Goal: Task Accomplishment & Management: Use online tool/utility

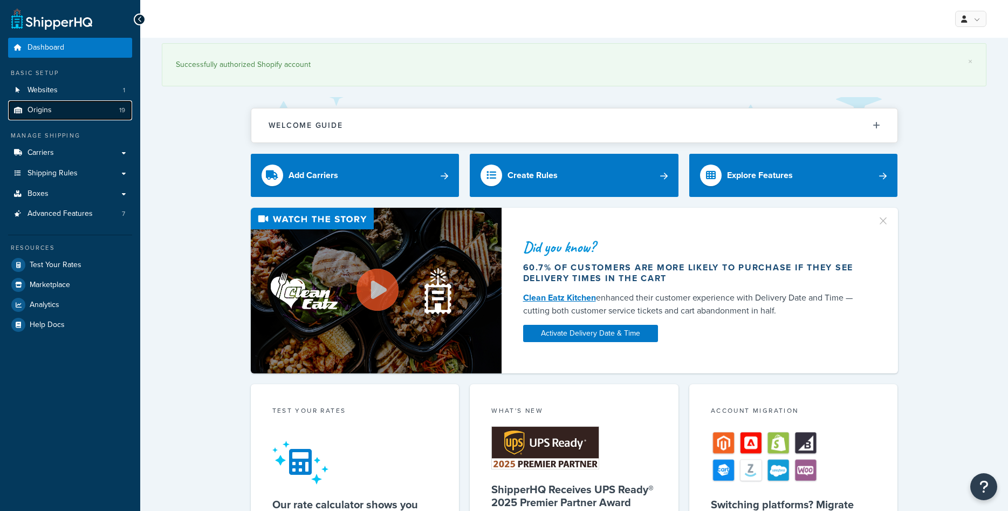
click at [57, 110] on link "Origins 19" at bounding box center [70, 110] width 124 height 20
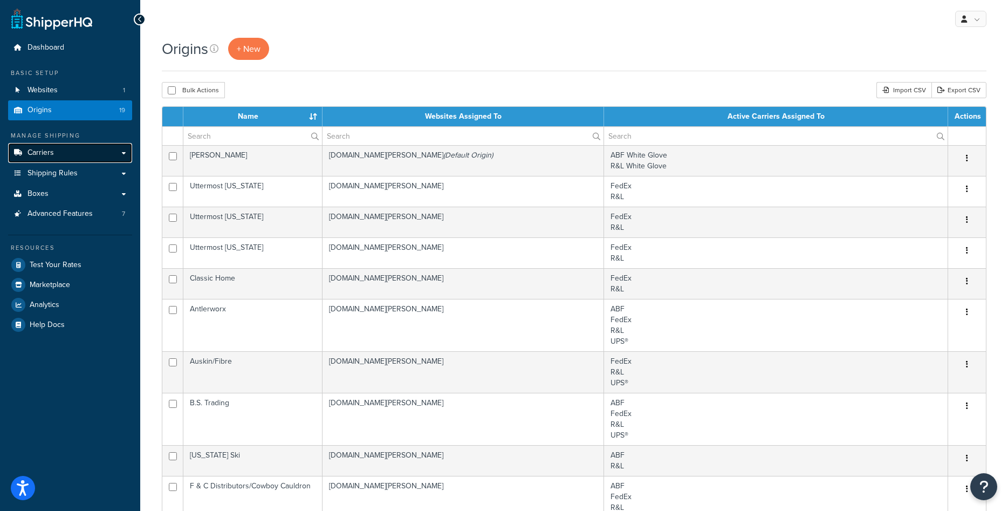
click at [71, 156] on link "Carriers" at bounding box center [70, 153] width 124 height 20
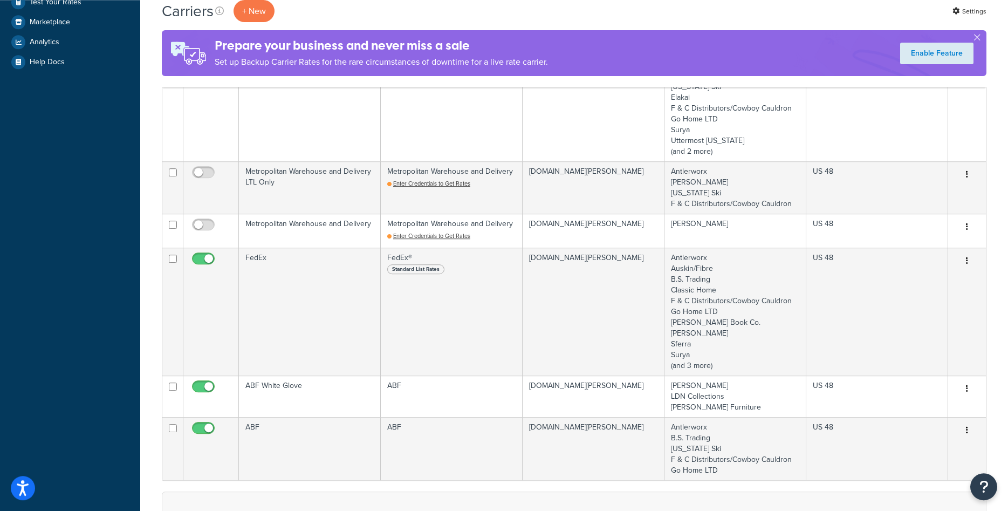
scroll to position [330, 0]
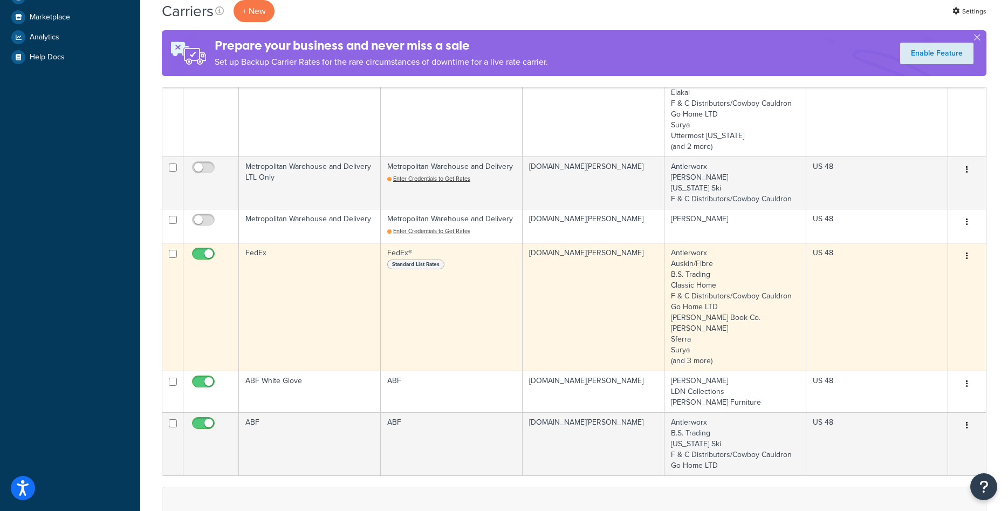
click at [304, 276] on td "FedEx" at bounding box center [310, 307] width 142 height 128
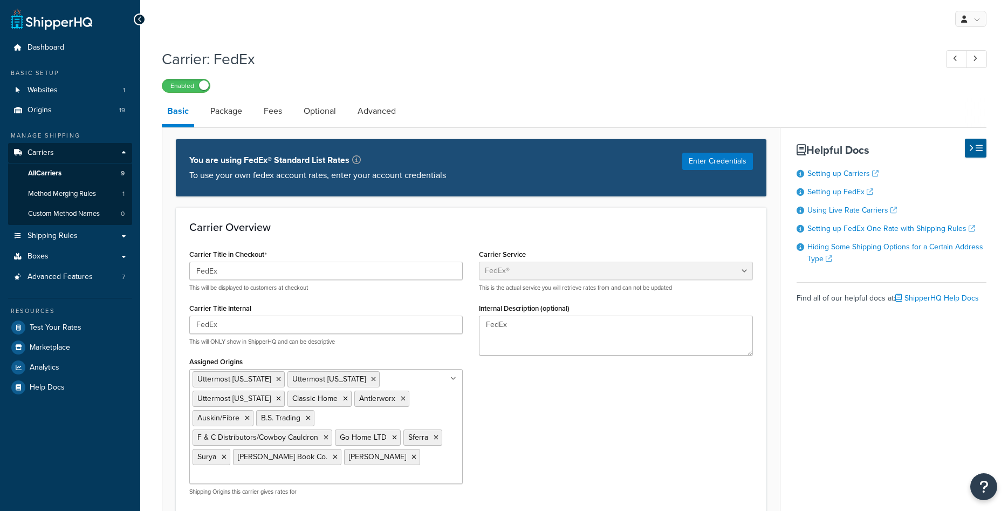
select select "fedEx"
select select "REGULAR_PICKUP"
select select "YOUR_PACKAGING"
click at [53, 113] on link "Origins 19" at bounding box center [70, 110] width 124 height 20
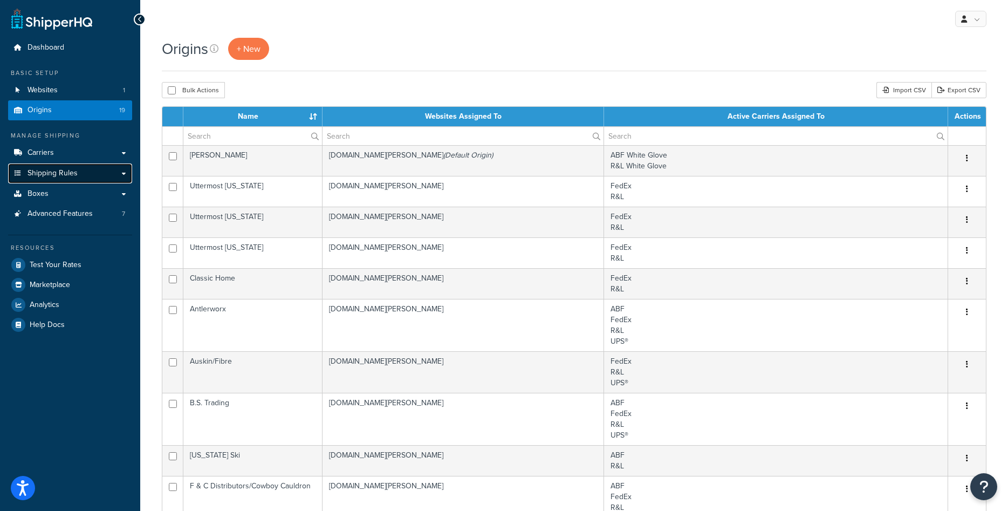
click at [34, 171] on span "Shipping Rules" at bounding box center [53, 173] width 50 height 9
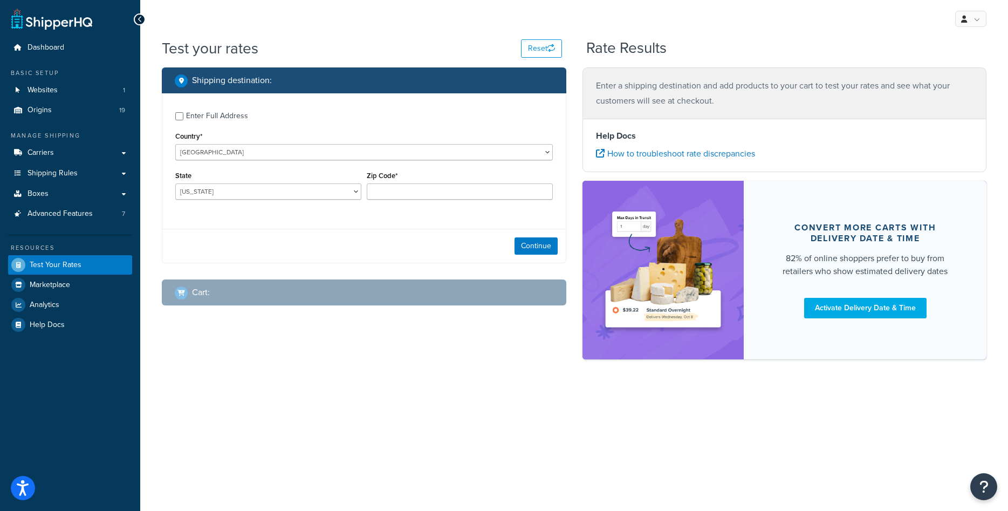
click at [229, 117] on div "Enter Full Address" at bounding box center [217, 115] width 62 height 15
click at [183, 117] on input "Enter Full Address" at bounding box center [179, 116] width 8 height 8
checkbox input "true"
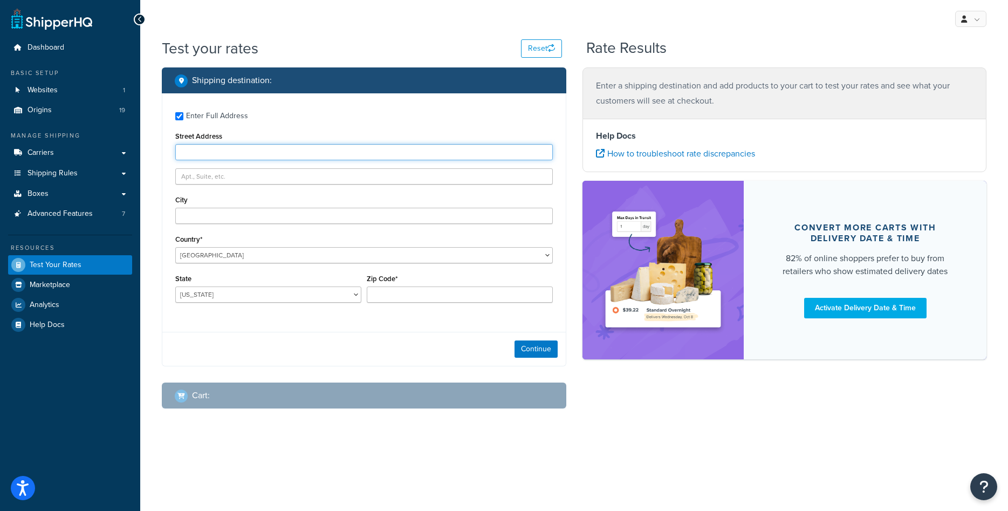
click at [301, 151] on input "Street Address" at bounding box center [364, 152] width 378 height 16
type input "1416 Whittier Drive"
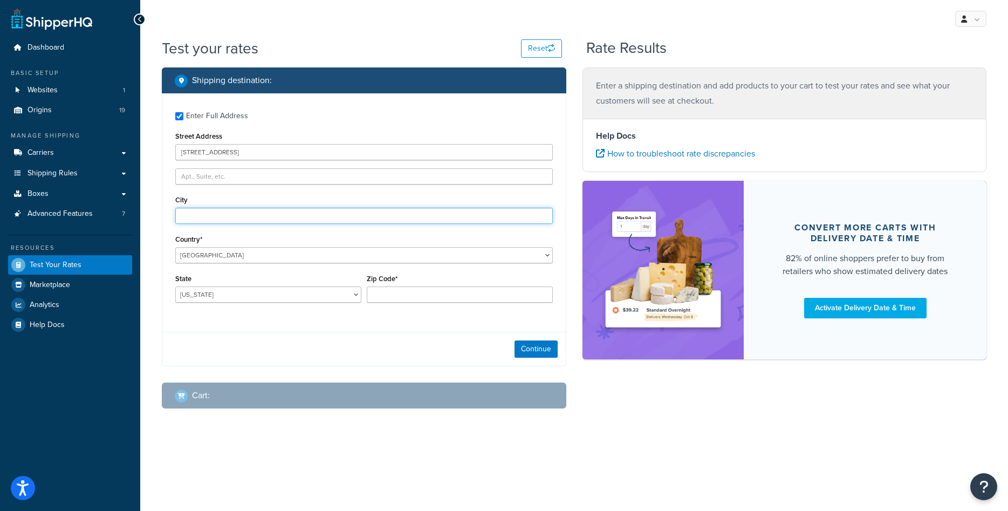
type input "Canton"
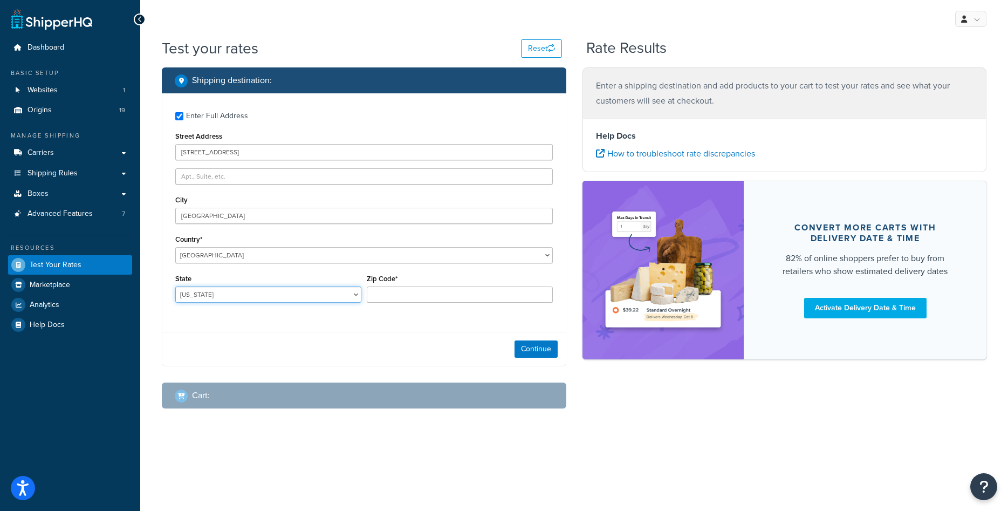
select select "MI"
type input "48187"
click at [544, 355] on button "Continue" at bounding box center [536, 348] width 43 height 17
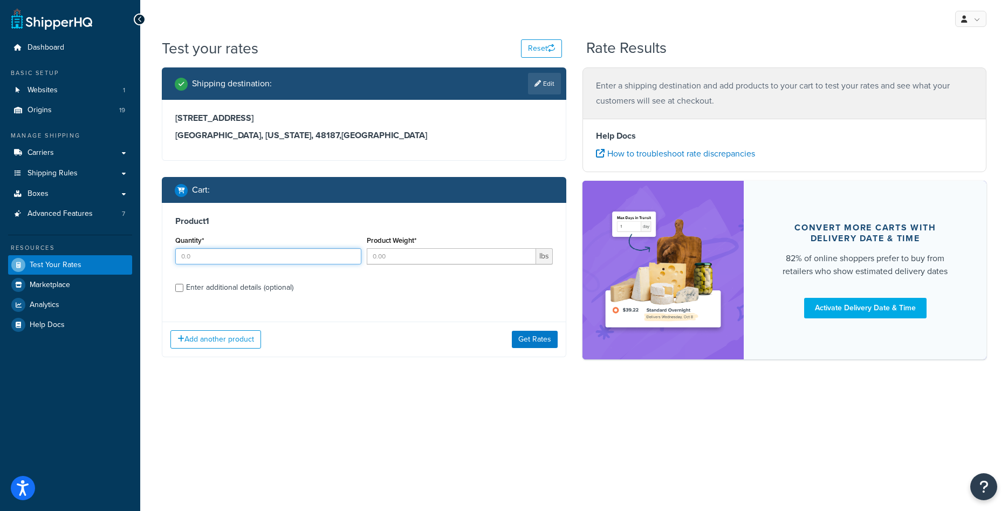
click at [186, 254] on input "Quantity*" at bounding box center [268, 256] width 186 height 16
type input "1"
click at [393, 257] on input "Product Weight*" at bounding box center [451, 256] width 169 height 16
type input "9"
type input "50"
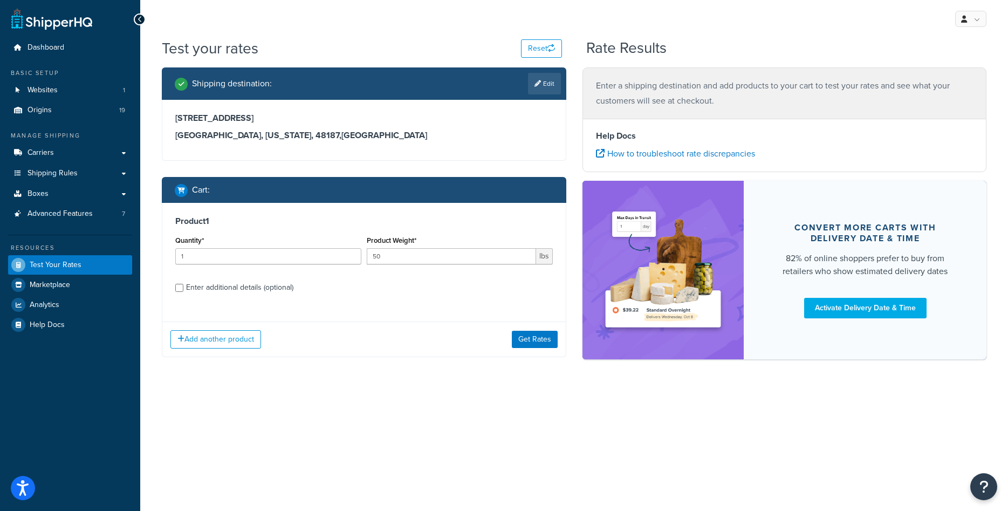
click at [212, 295] on div "Enter additional details (optional)" at bounding box center [239, 287] width 107 height 15
click at [183, 292] on input "Enter additional details (optional)" at bounding box center [179, 288] width 8 height 8
checkbox input "true"
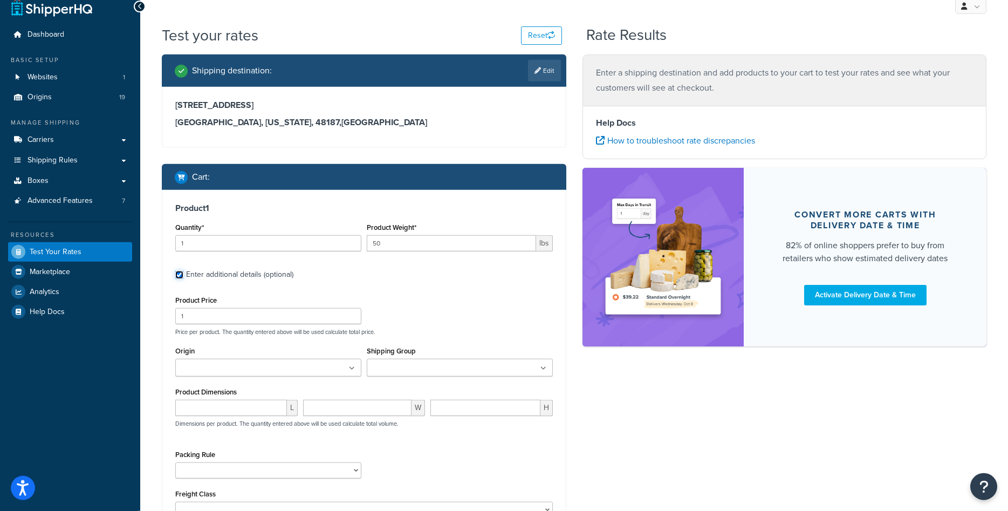
scroll to position [45, 0]
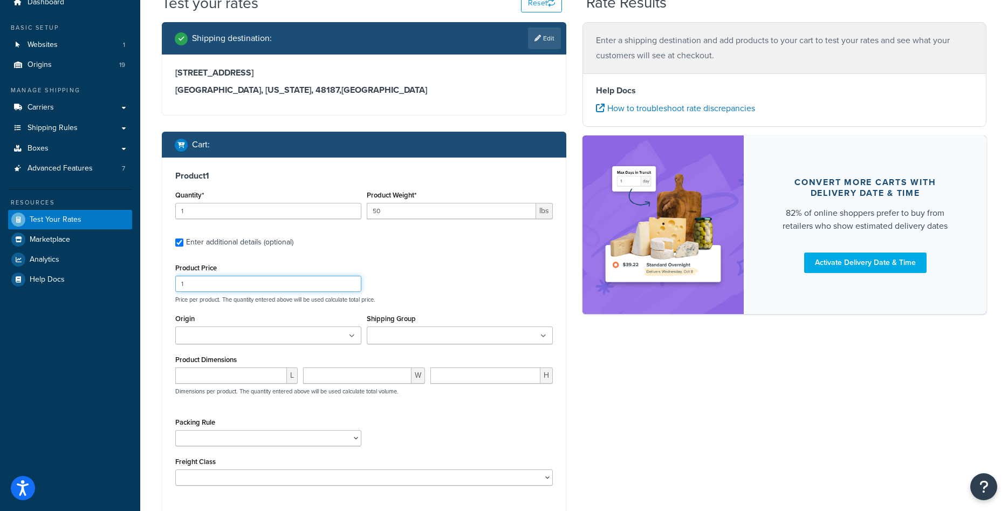
click at [224, 280] on input "1" at bounding box center [268, 284] width 186 height 16
type input "100"
click at [224, 333] on input "Origin" at bounding box center [227, 336] width 96 height 12
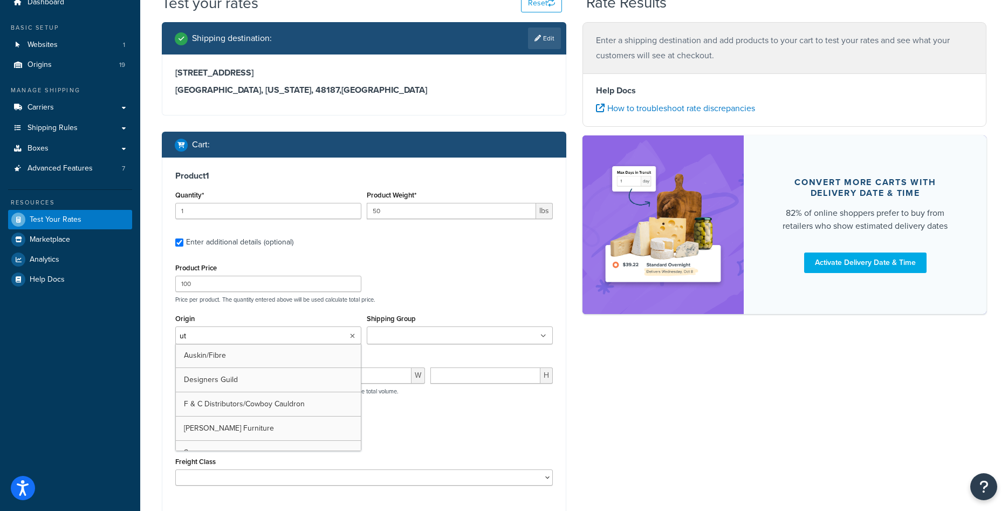
type input "utt"
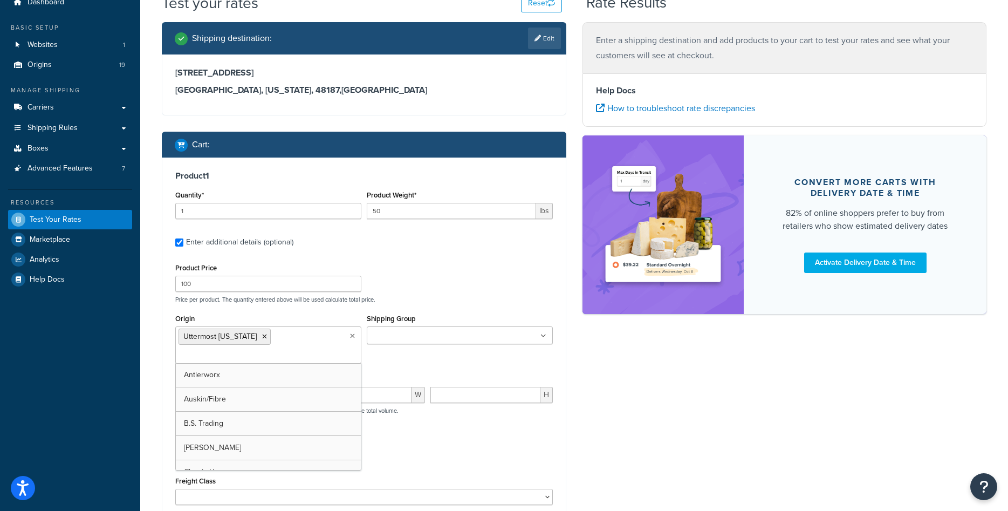
click at [389, 351] on div "Shipping Group bernhardt classic-home designers-guild designers-guild-rugs desi…" at bounding box center [460, 331] width 192 height 41
click at [219, 390] on input "number" at bounding box center [231, 395] width 112 height 16
type input "13"
click at [366, 408] on p "Dimensions per product. The quantity entered above will be used calculate total…" at bounding box center [286, 411] width 226 height 8
click at [373, 392] on input "number" at bounding box center [357, 395] width 109 height 16
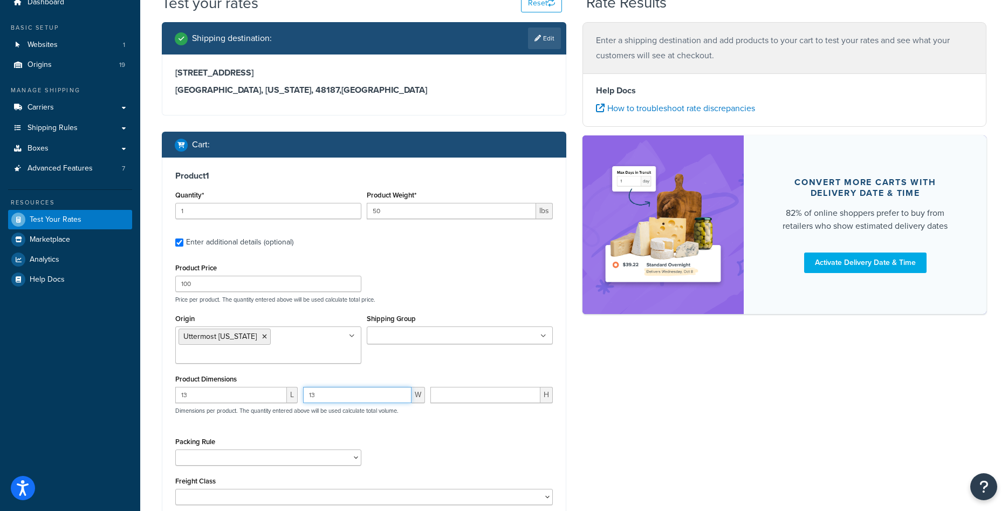
type input "13"
click at [446, 391] on input "number" at bounding box center [486, 395] width 110 height 16
type input "16"
click at [432, 284] on div "Product Price 100 Price per product. The quantity entered above will be used ca…" at bounding box center [364, 282] width 383 height 43
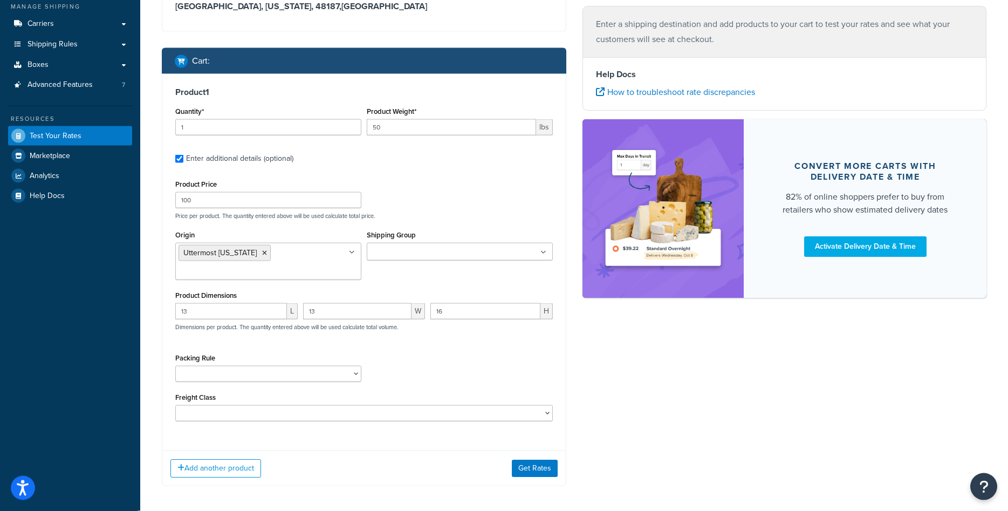
scroll to position [175, 0]
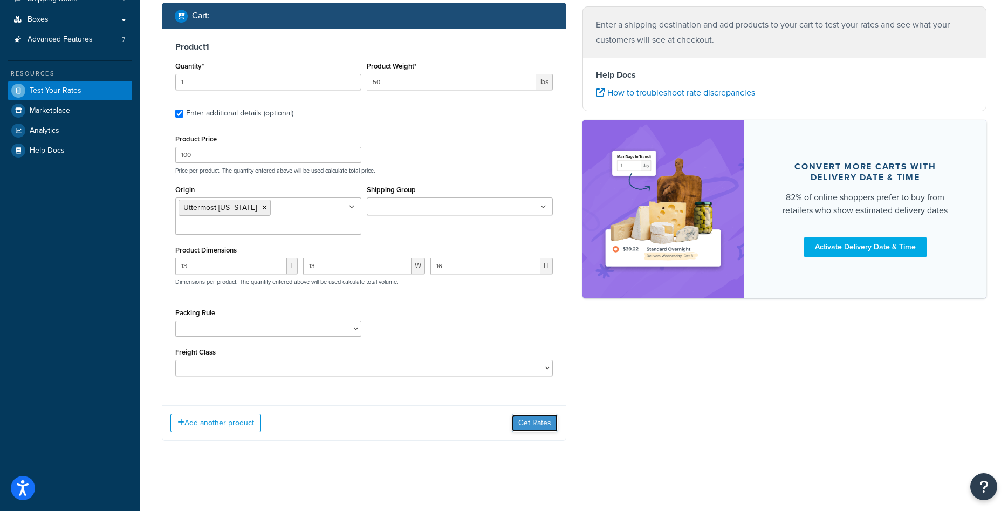
click at [535, 426] on button "Get Rates" at bounding box center [535, 422] width 46 height 17
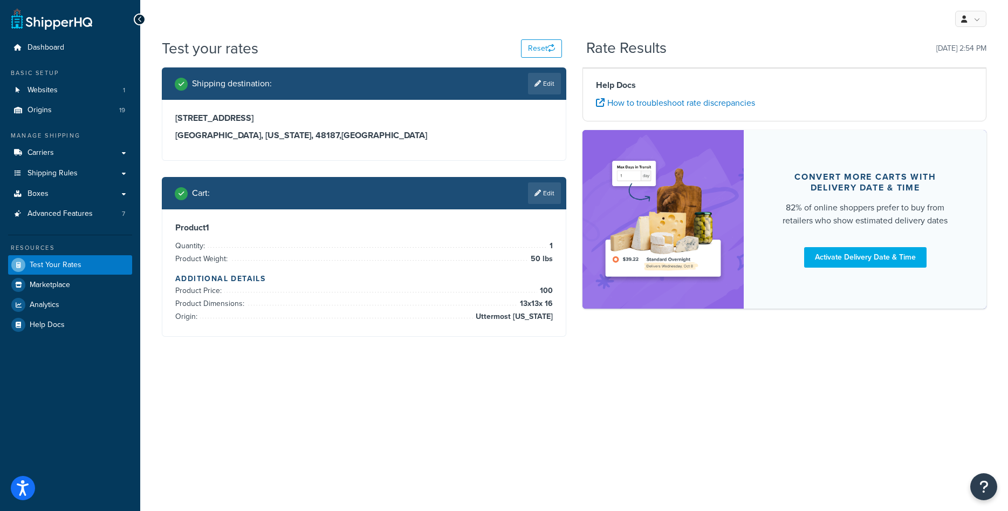
scroll to position [0, 0]
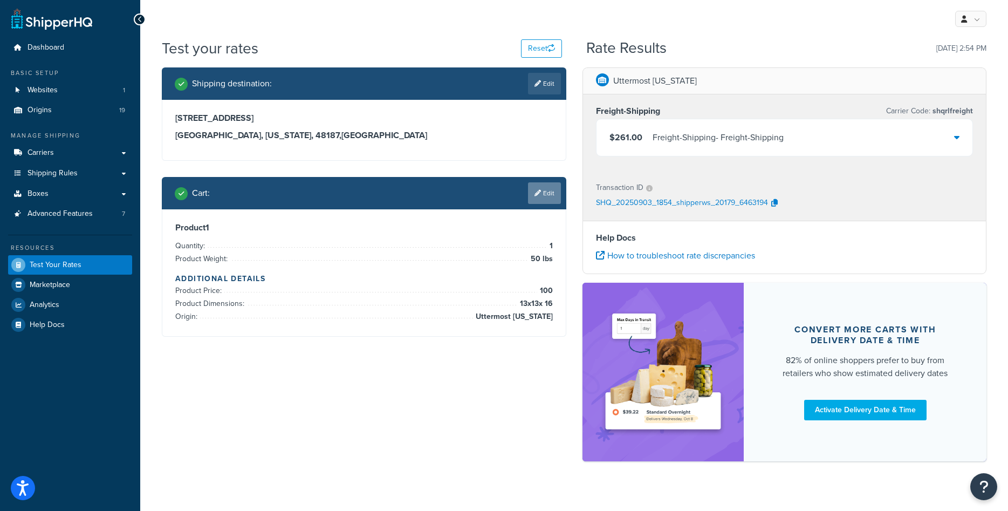
click at [543, 190] on link "Edit" at bounding box center [544, 193] width 33 height 22
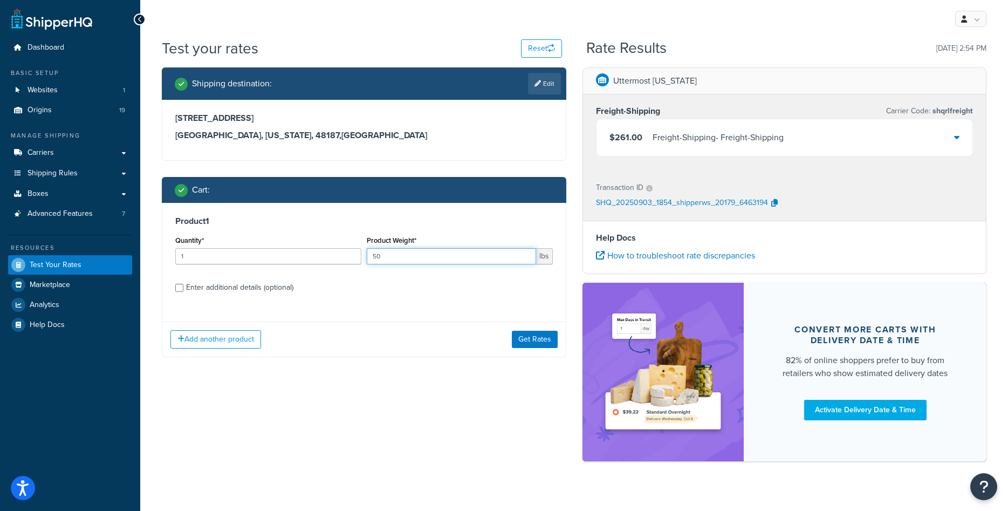
click at [474, 258] on input "50" at bounding box center [451, 256] width 169 height 16
type input "25"
click at [208, 287] on div "Enter additional details (optional)" at bounding box center [239, 287] width 107 height 15
click at [183, 287] on input "Enter additional details (optional)" at bounding box center [179, 288] width 8 height 8
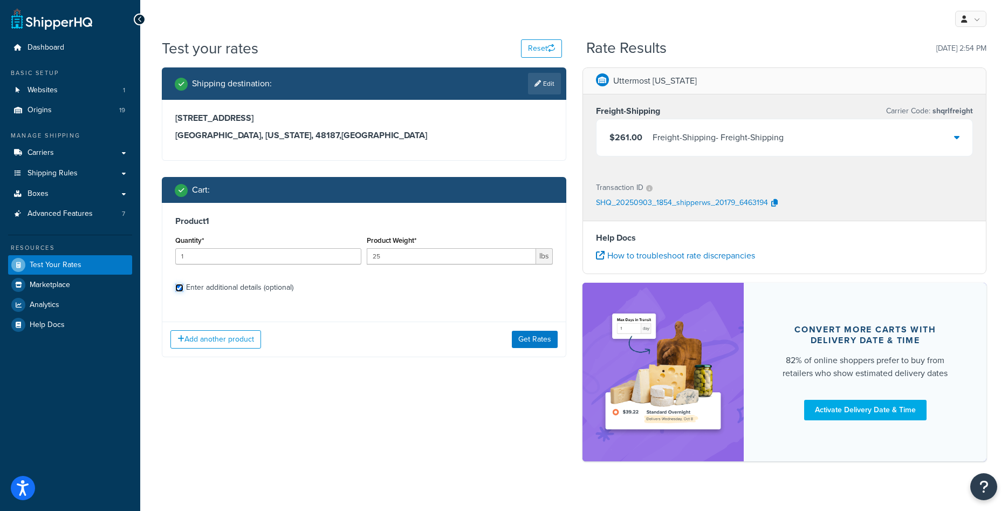
checkbox input "true"
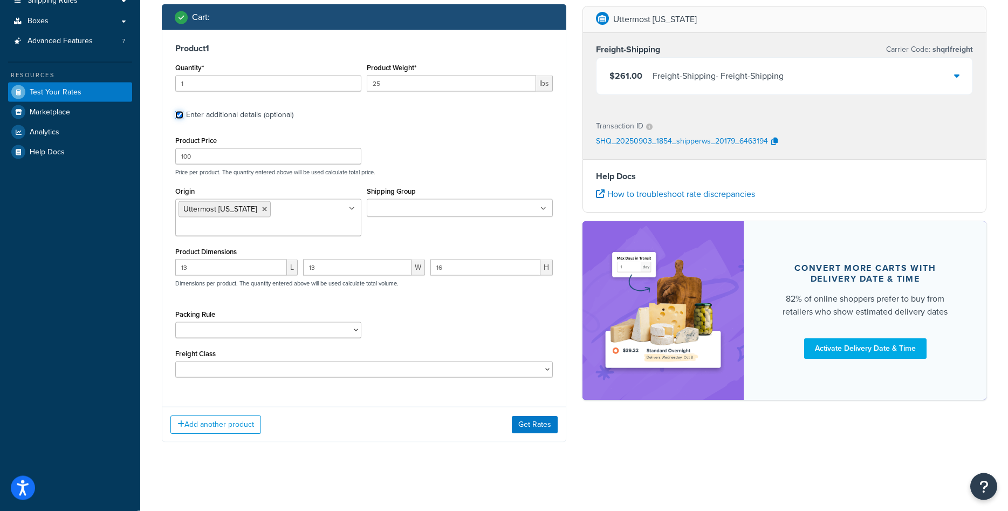
scroll to position [175, 0]
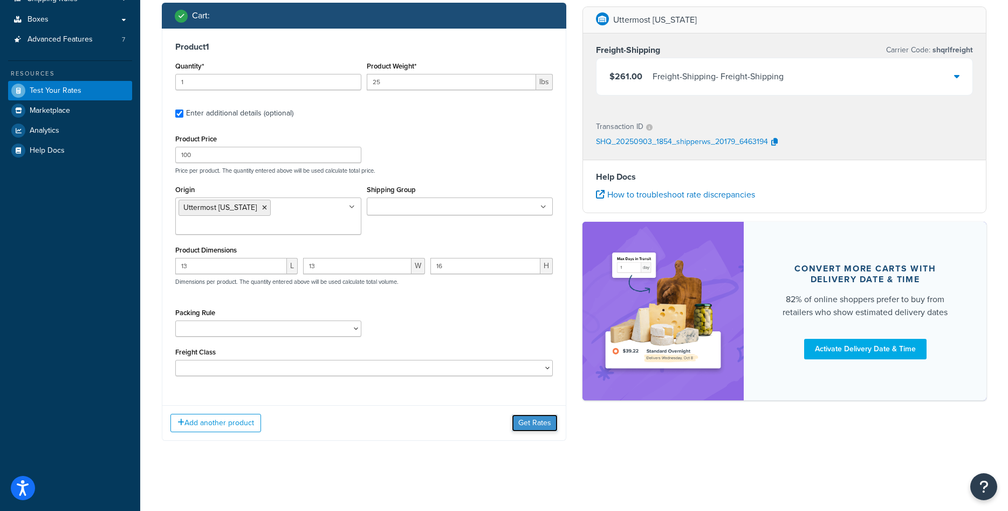
click at [535, 422] on button "Get Rates" at bounding box center [535, 422] width 46 height 17
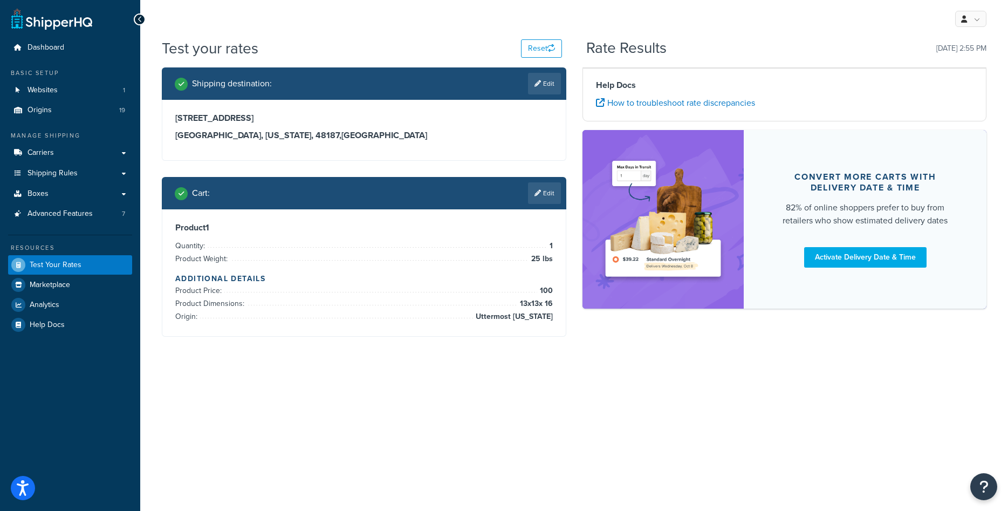
scroll to position [0, 0]
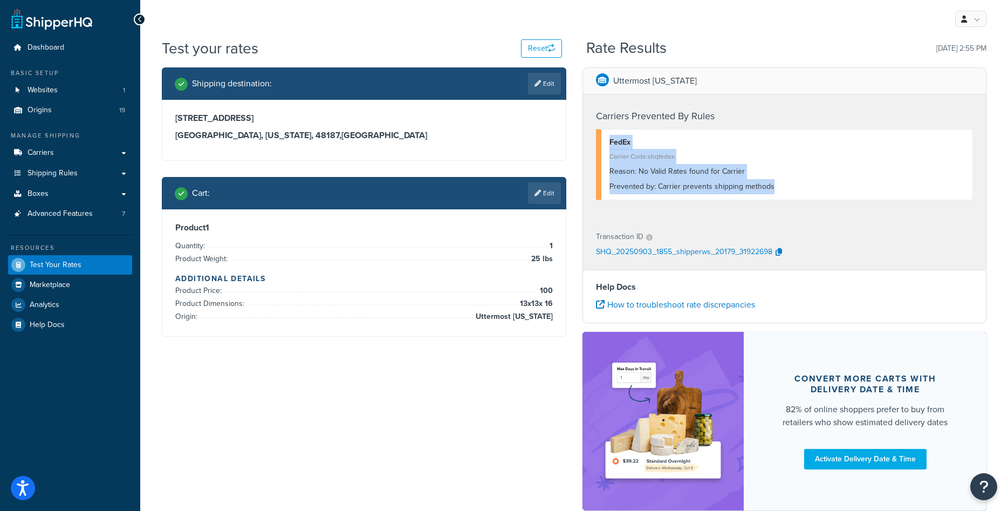
drag, startPoint x: 776, startPoint y: 189, endPoint x: 607, endPoint y: 143, distance: 175.7
click at [607, 143] on div "FedEx Carrier Code: shqfedex Reason: No Valid Rates found for Carrier Prevented…" at bounding box center [785, 164] width 378 height 71
click at [721, 186] on div "Prevented by: Carrier prevents shipping methods" at bounding box center [788, 186] width 356 height 15
drag, startPoint x: 659, startPoint y: 185, endPoint x: 793, endPoint y: 200, distance: 134.2
click at [793, 200] on div "FedEx Carrier Code: shqfedex Reason: No Valid Rates found for Carrier Prevented…" at bounding box center [785, 164] width 378 height 71
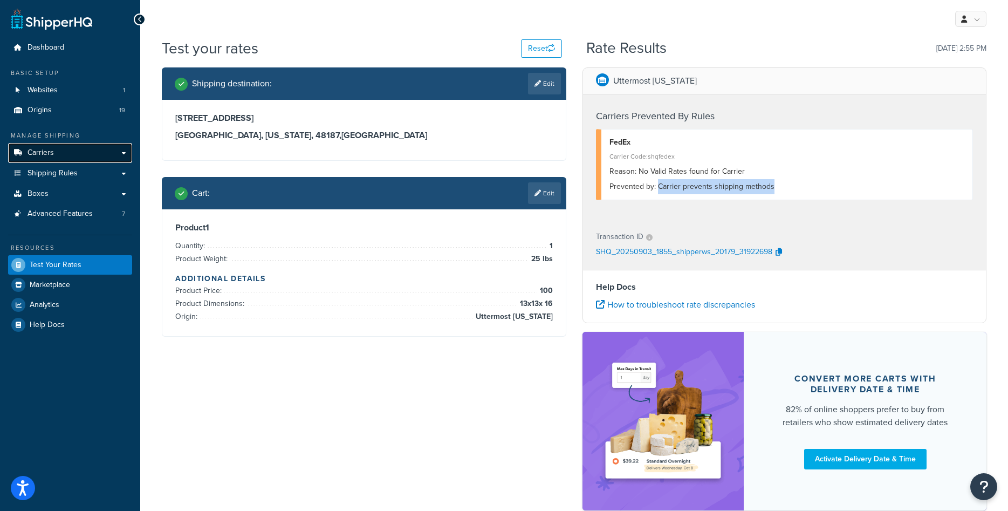
click at [77, 149] on link "Carriers" at bounding box center [70, 153] width 124 height 20
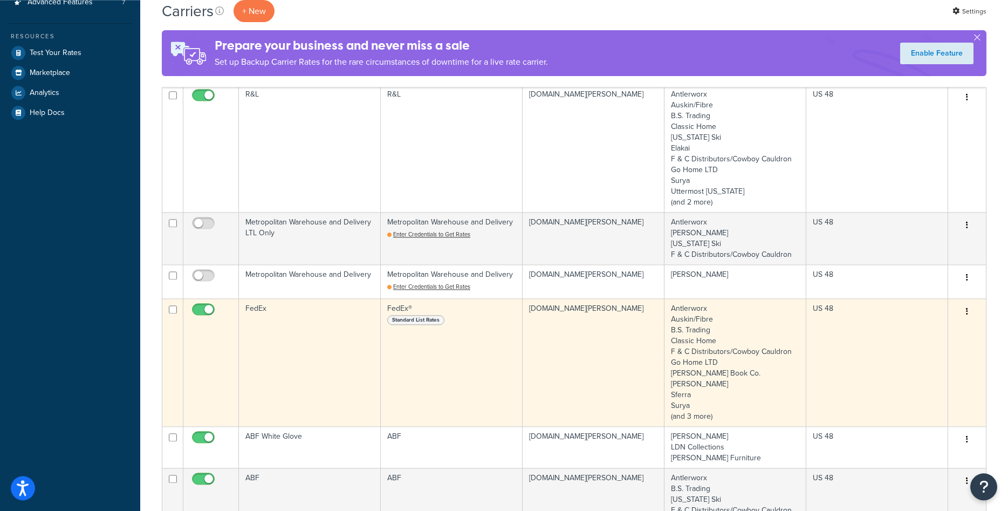
scroll to position [275, 0]
click at [297, 311] on td "FedEx" at bounding box center [310, 362] width 142 height 128
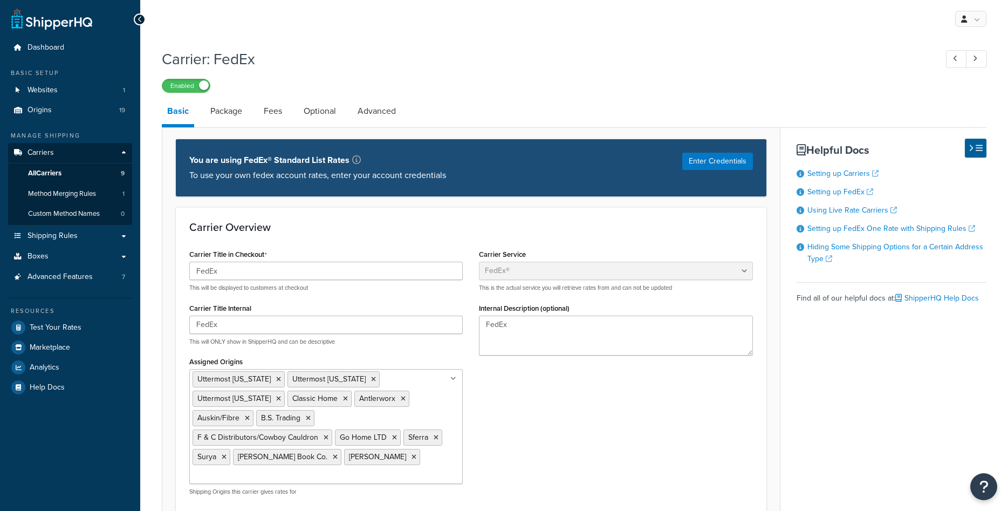
select select "fedEx"
select select "REGULAR_PICKUP"
select select "YOUR_PACKAGING"
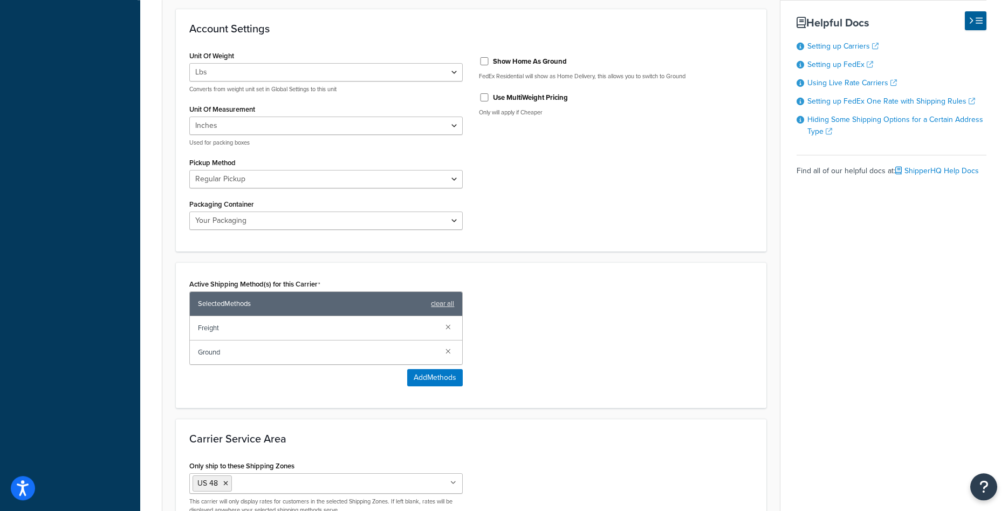
scroll to position [550, 0]
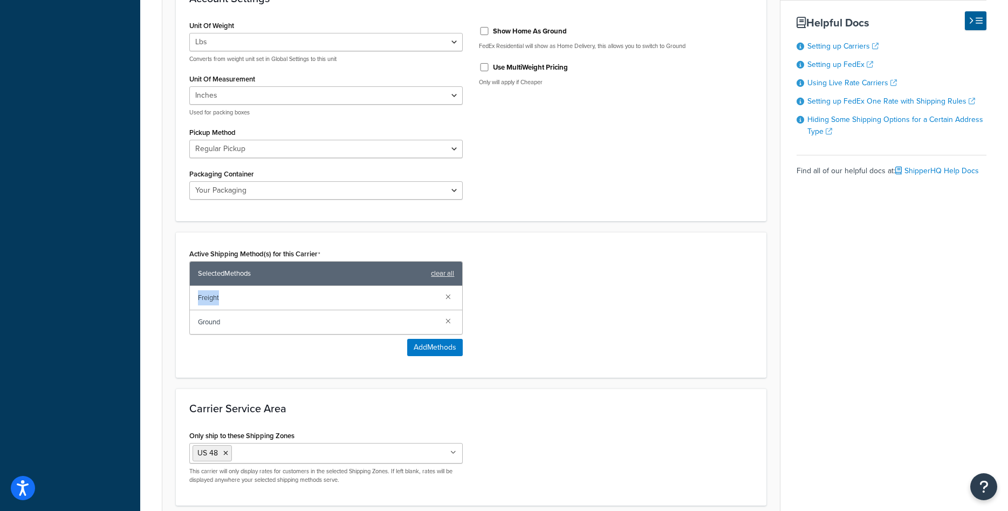
drag, startPoint x: 221, startPoint y: 280, endPoint x: 197, endPoint y: 278, distance: 23.8
click at [197, 286] on div "Freight" at bounding box center [326, 298] width 272 height 24
drag, startPoint x: 223, startPoint y: 302, endPoint x: 199, endPoint y: 303, distance: 23.8
click at [199, 315] on span "Ground" at bounding box center [317, 322] width 239 height 15
click at [441, 339] on button "Add Methods" at bounding box center [435, 347] width 56 height 17
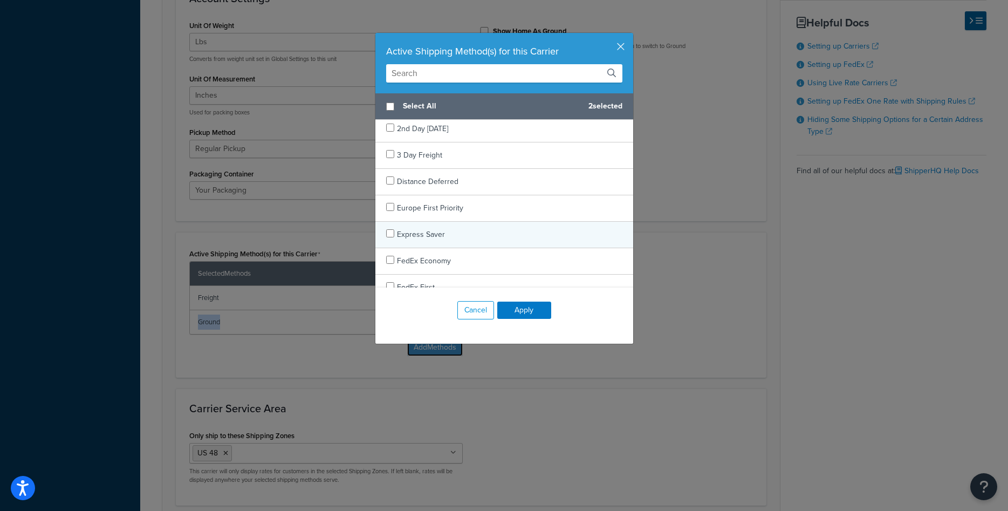
scroll to position [272, 0]
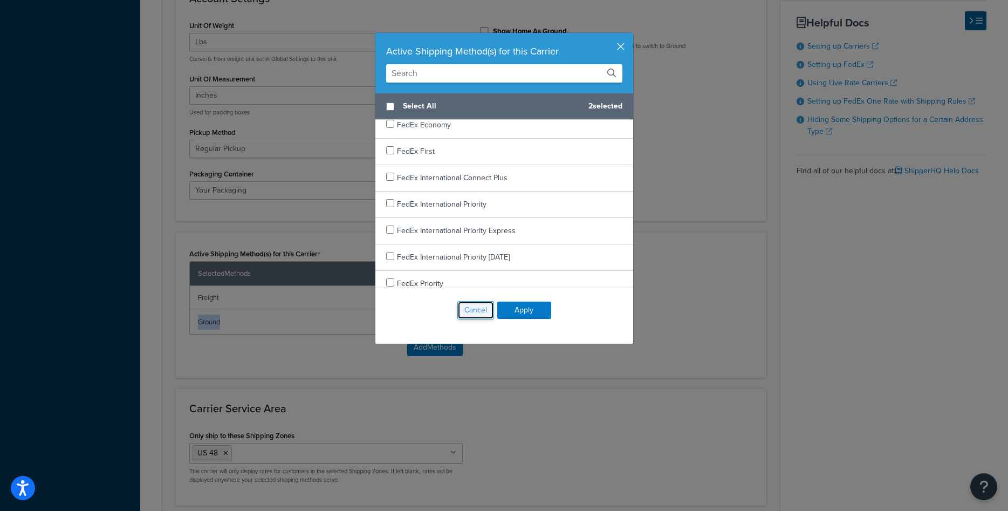
click at [476, 311] on button "Cancel" at bounding box center [476, 310] width 37 height 18
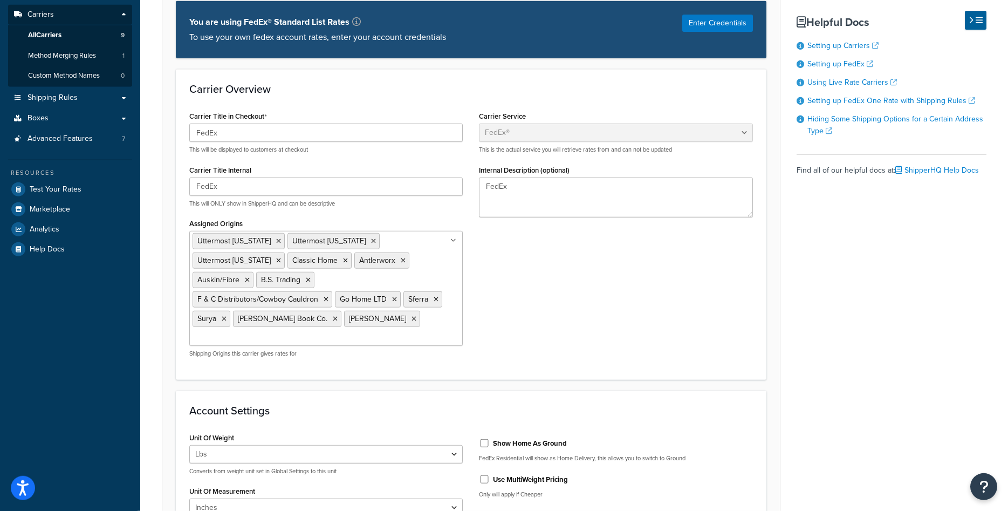
scroll to position [55, 0]
